Goal: Transaction & Acquisition: Purchase product/service

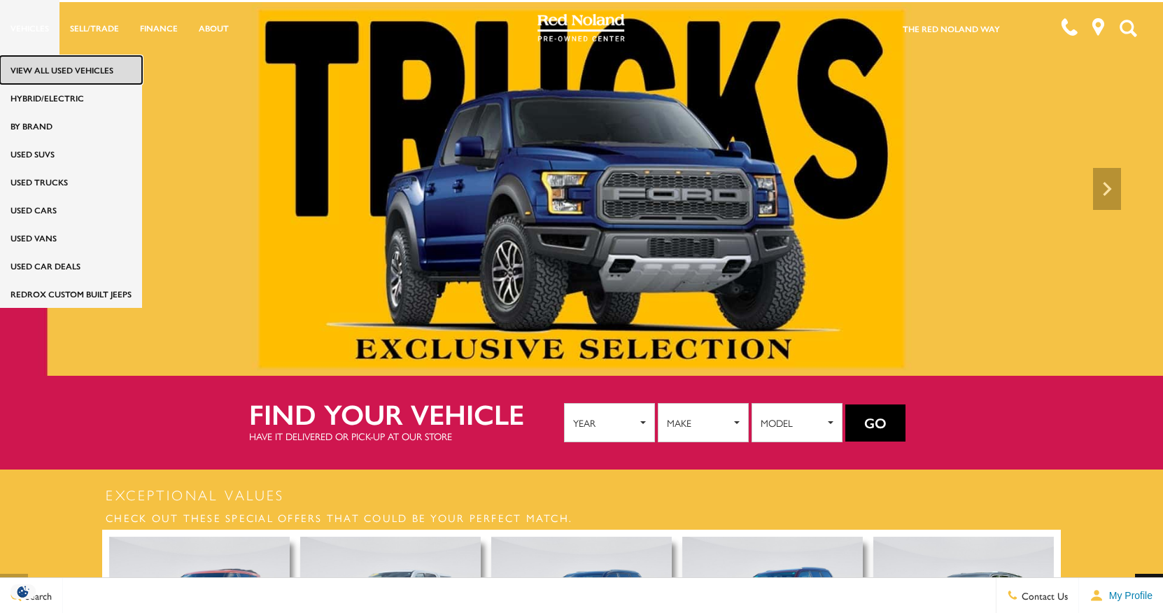
click at [50, 77] on link "View All Used Vehicles" at bounding box center [71, 70] width 142 height 28
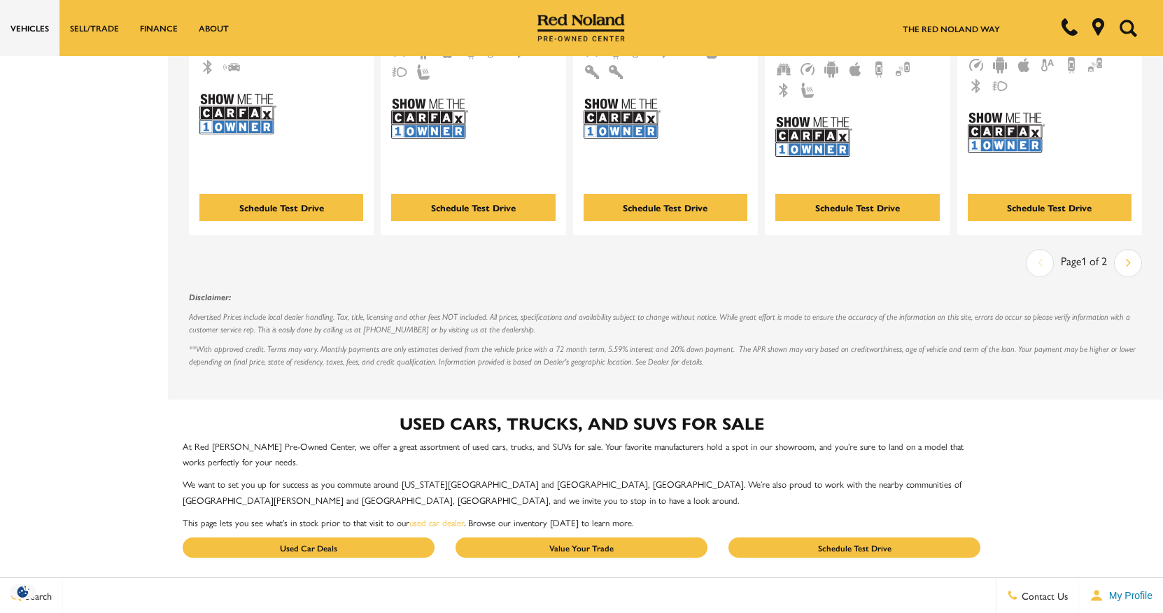
scroll to position [2570, 0]
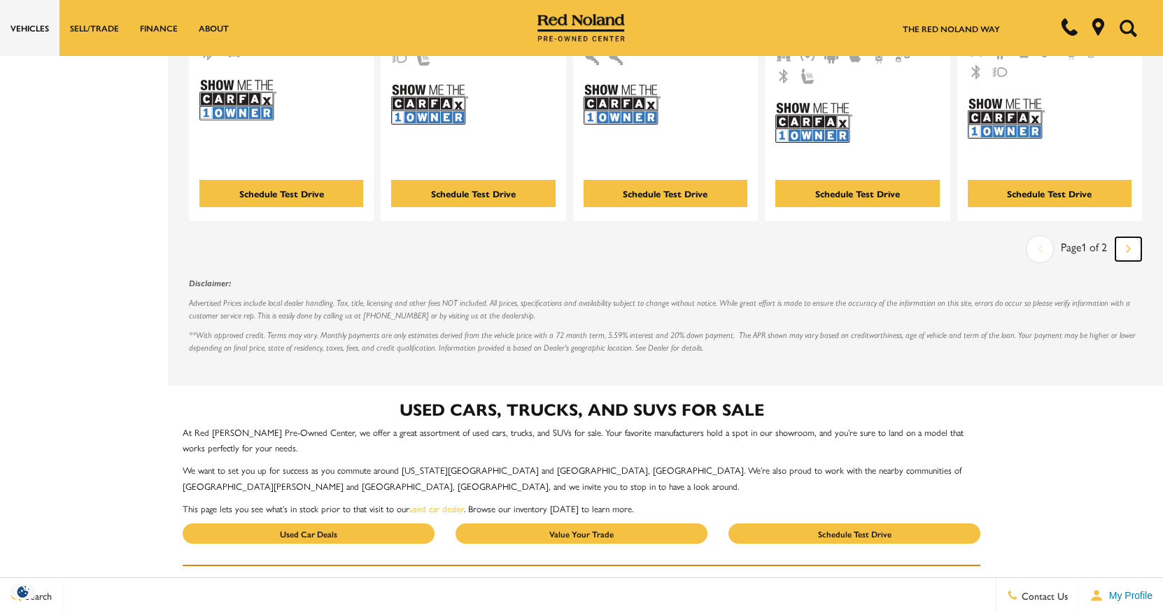
click at [1132, 237] on link "Next" at bounding box center [1128, 249] width 26 height 24
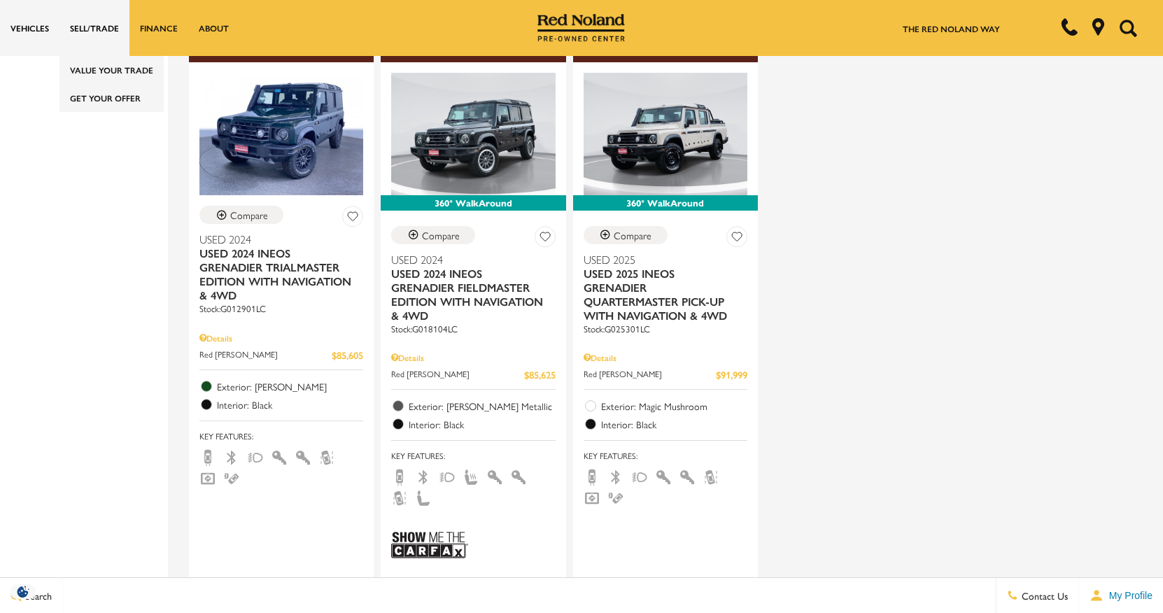
scroll to position [2110, 0]
